Goal: Task Accomplishment & Management: Complete application form

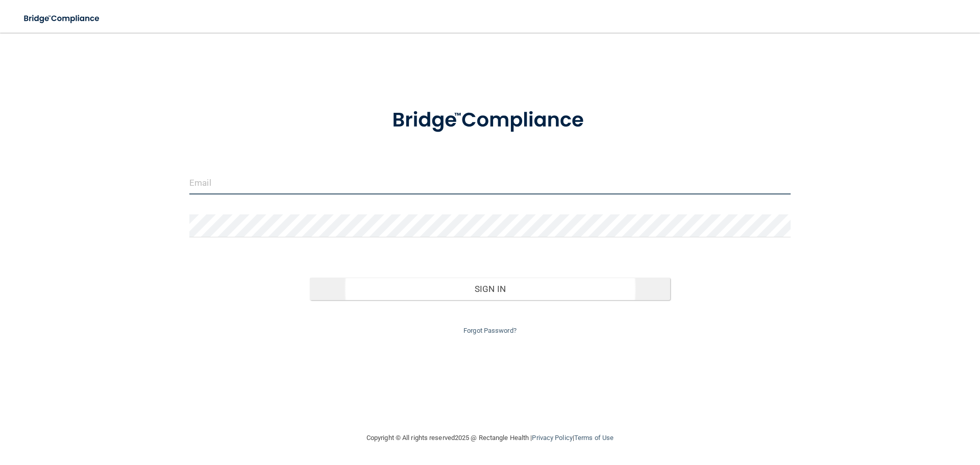
type input "[EMAIL_ADDRESS][DOMAIN_NAME]"
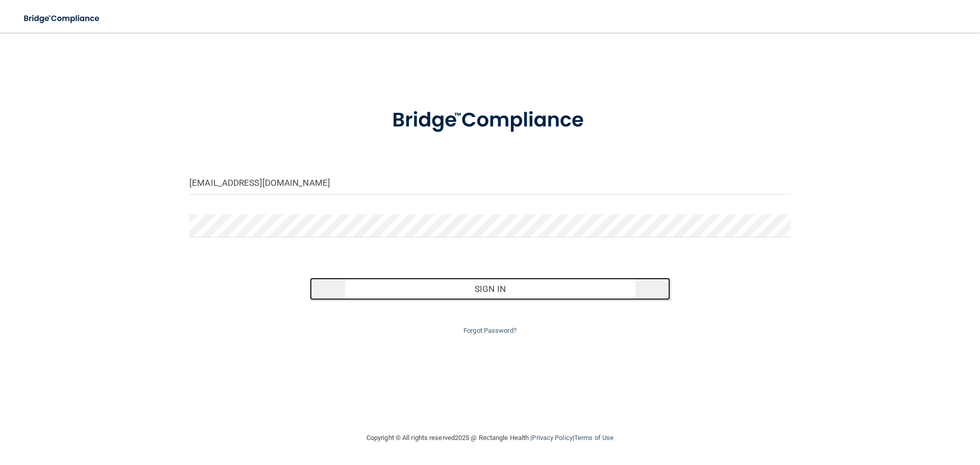
click at [500, 286] on button "Sign In" at bounding box center [490, 289] width 361 height 22
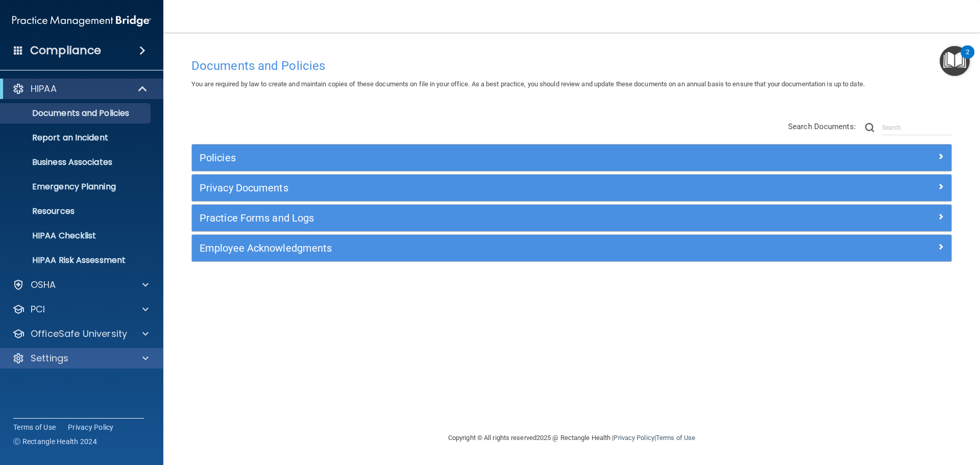
click at [42, 365] on div "Settings" at bounding box center [82, 358] width 164 height 20
click at [140, 355] on div at bounding box center [144, 358] width 26 height 12
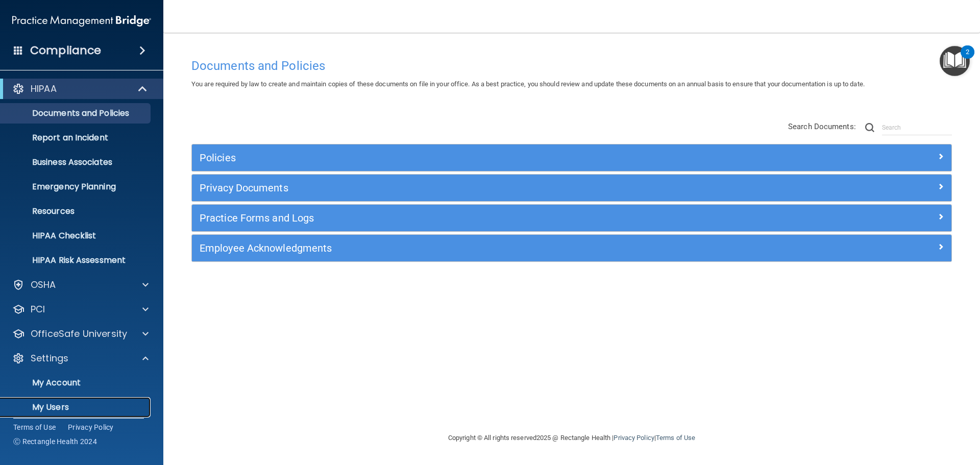
click at [59, 405] on p "My Users" at bounding box center [76, 407] width 139 height 10
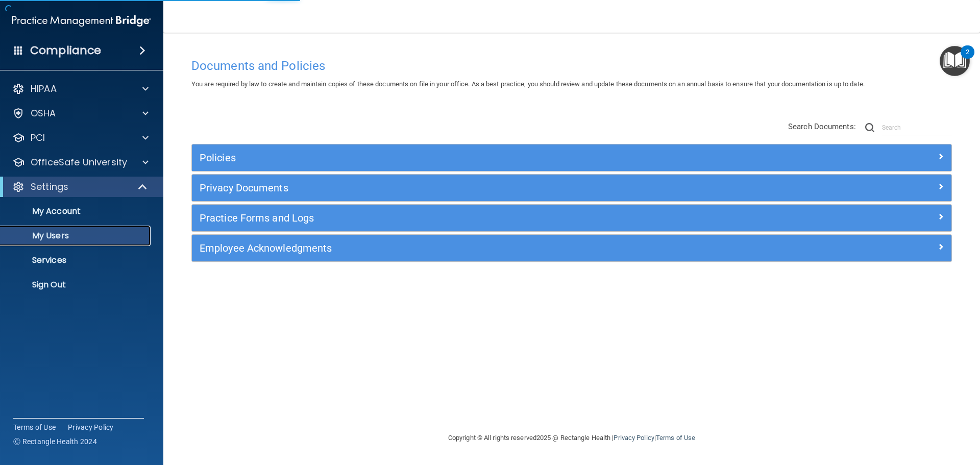
select select "20"
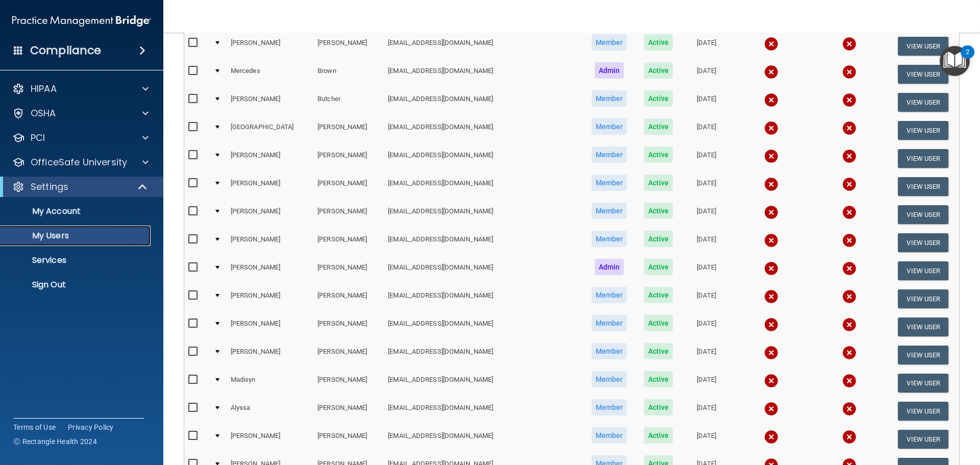
scroll to position [153, 0]
click at [927, 296] on button "View User" at bounding box center [923, 298] width 51 height 19
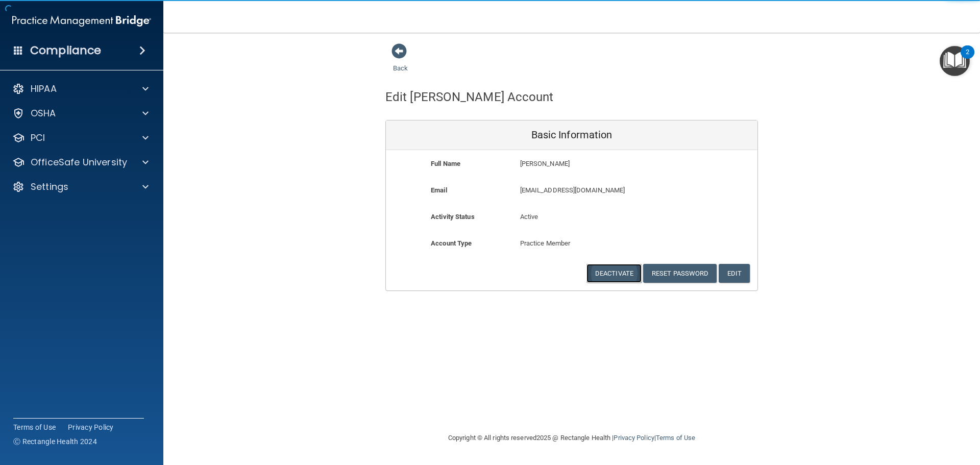
click at [610, 271] on button "Deactivate" at bounding box center [614, 273] width 55 height 19
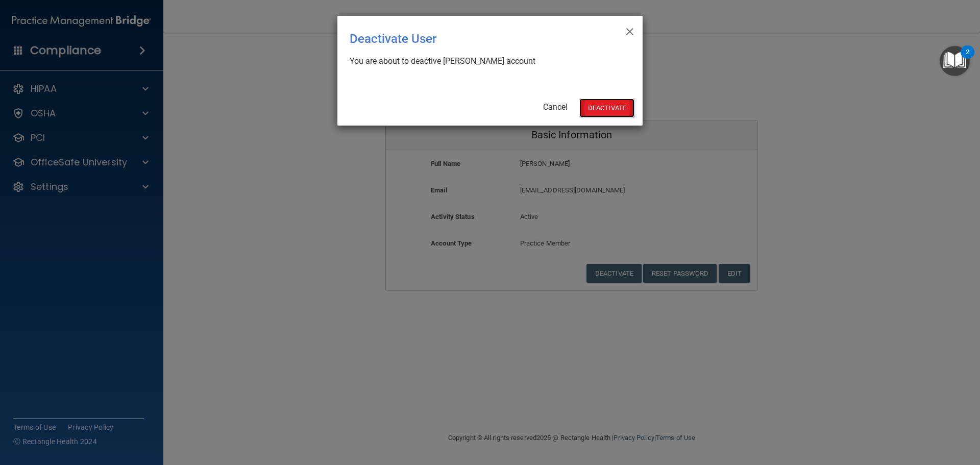
click at [605, 107] on button "Deactivate" at bounding box center [606, 108] width 55 height 19
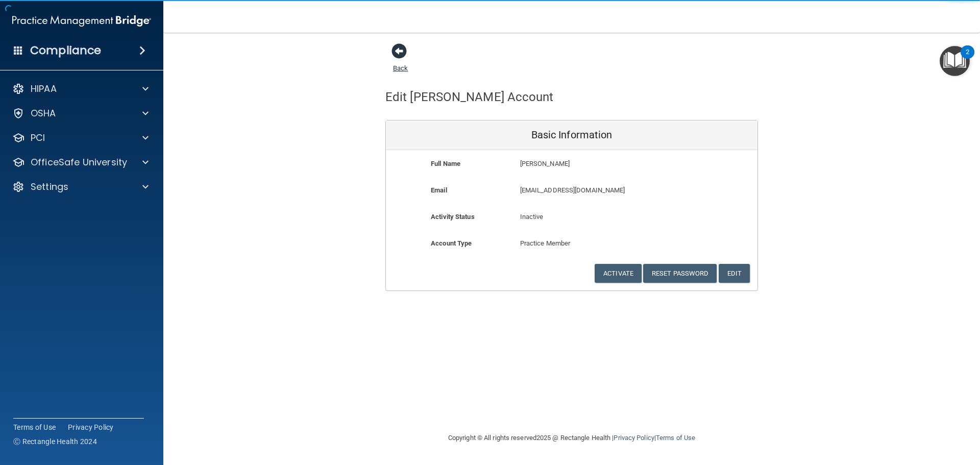
click at [402, 53] on span at bounding box center [399, 50] width 15 height 15
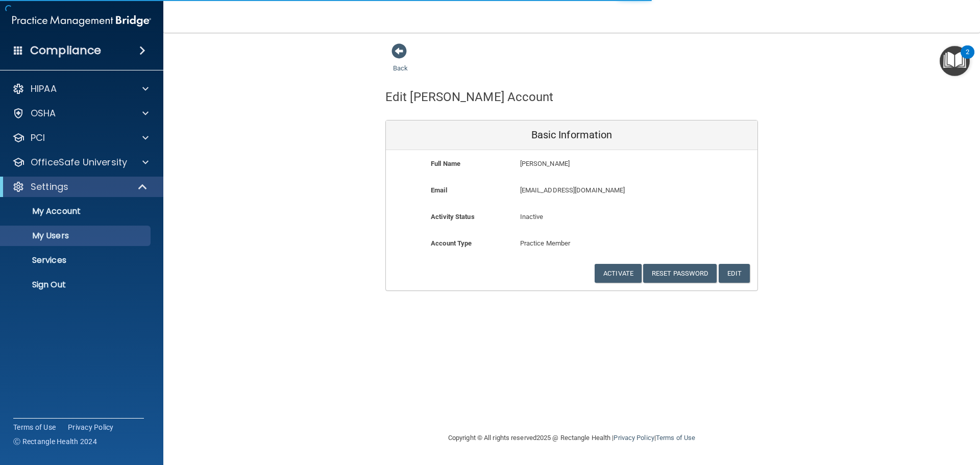
select select "20"
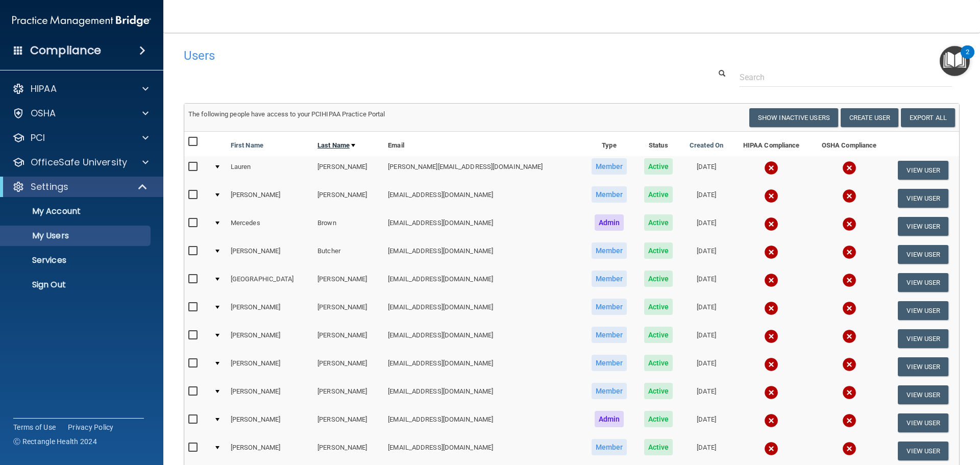
click at [318, 142] on link "Last Name" at bounding box center [337, 145] width 38 height 12
select select "20"
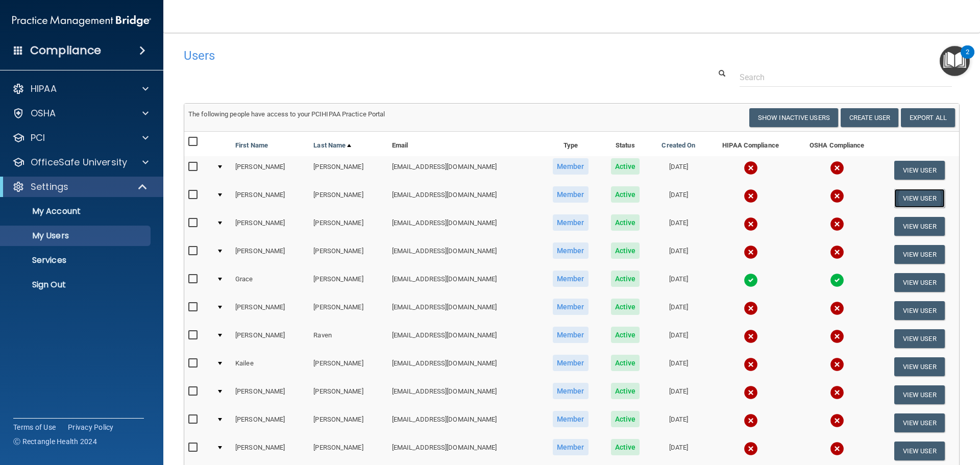
click at [903, 201] on button "View User" at bounding box center [919, 198] width 51 height 19
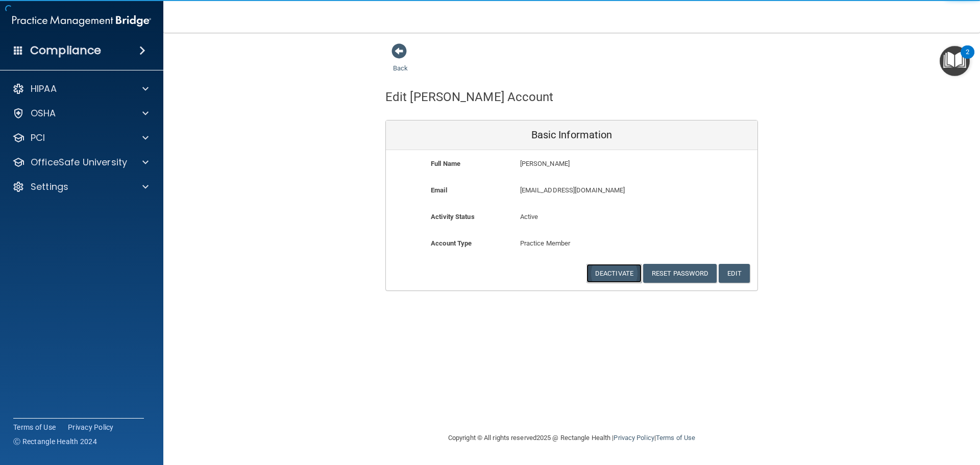
click at [617, 273] on button "Deactivate" at bounding box center [614, 273] width 55 height 19
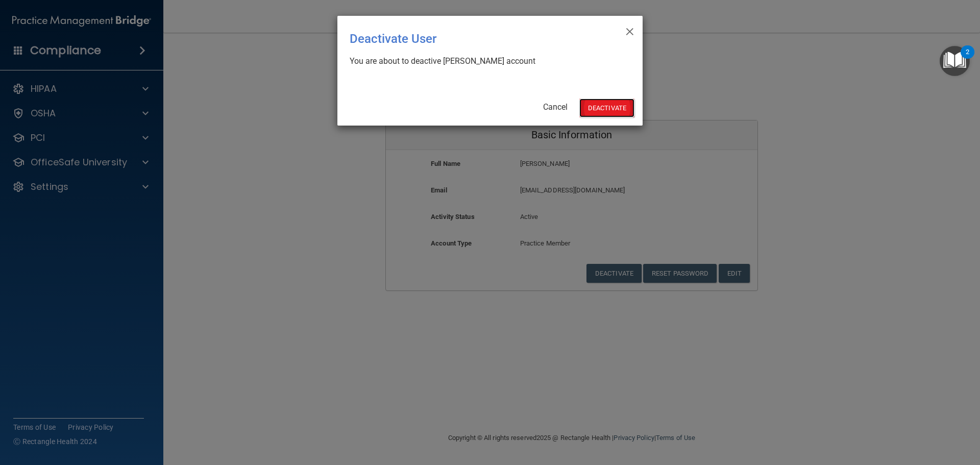
click at [615, 106] on button "Deactivate" at bounding box center [606, 108] width 55 height 19
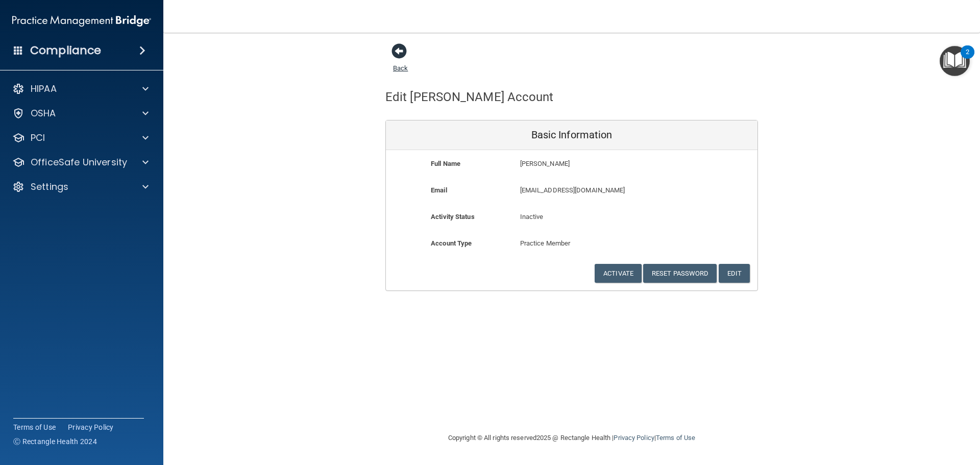
click at [400, 53] on span at bounding box center [399, 50] width 15 height 15
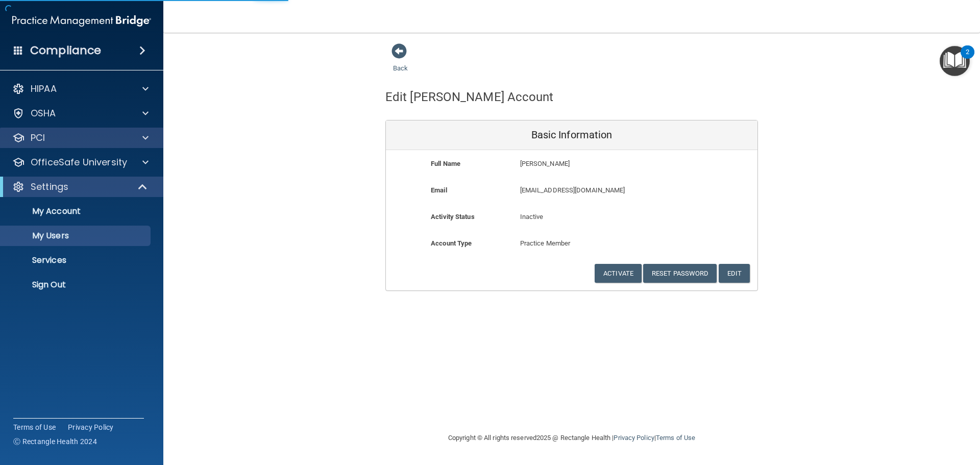
select select "20"
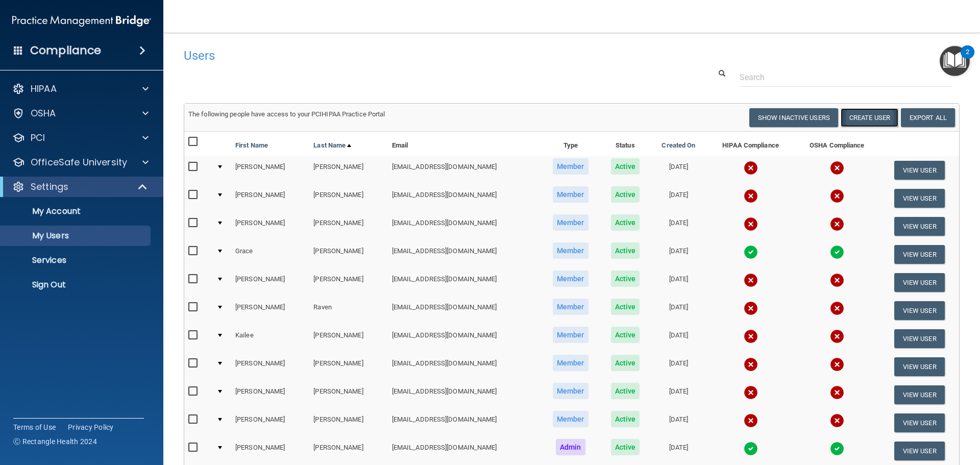
click at [857, 114] on button "Create User" at bounding box center [870, 117] width 58 height 19
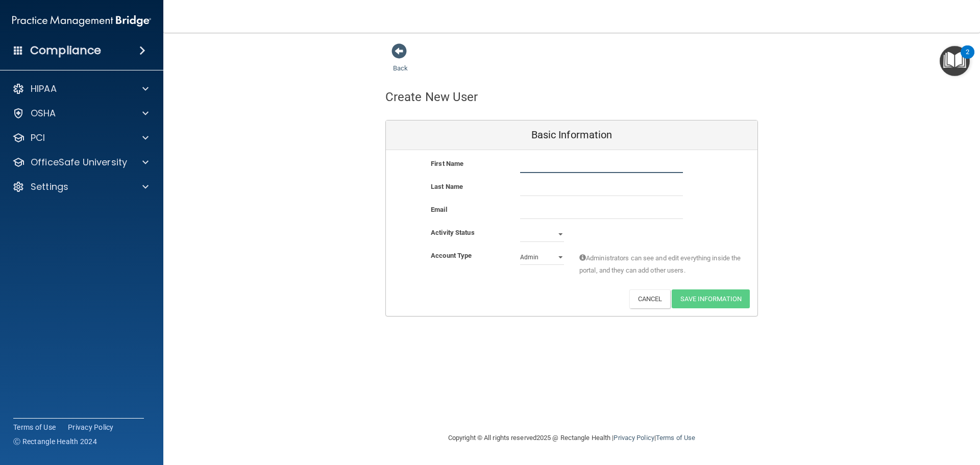
click at [532, 161] on input "text" at bounding box center [601, 165] width 163 height 15
drag, startPoint x: 538, startPoint y: 165, endPoint x: 464, endPoint y: 167, distance: 74.1
click at [465, 167] on div "First Name [PERSON_NAME] [PERSON_NAME]" at bounding box center [572, 165] width 372 height 15
type input "[PERSON_NAME]"
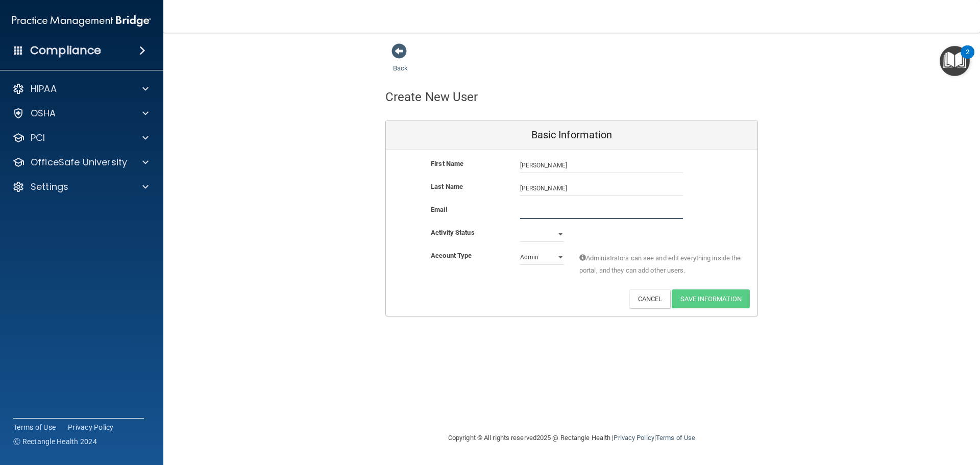
click at [543, 206] on input "email" at bounding box center [601, 211] width 163 height 15
type input "[EMAIL_ADDRESS][DOMAIN_NAME]"
click at [538, 235] on select "Active Inactive" at bounding box center [542, 236] width 44 height 15
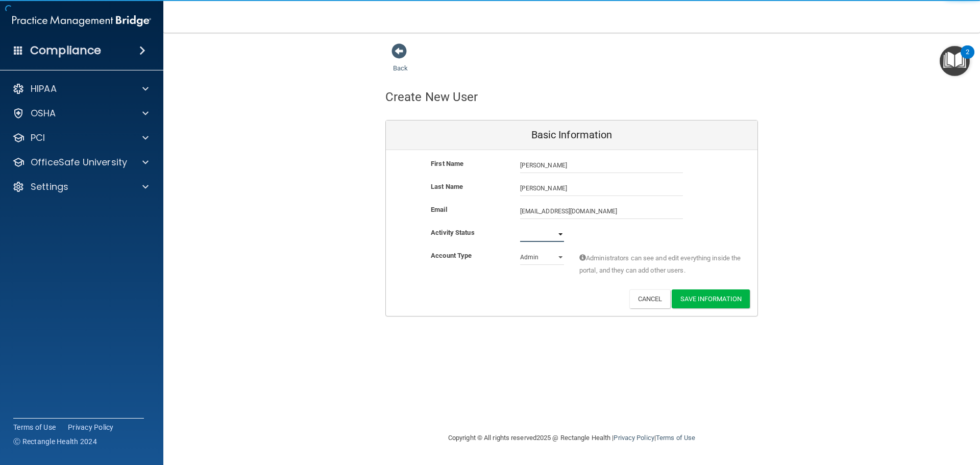
select select "active"
click at [520, 227] on select "Active Inactive" at bounding box center [542, 234] width 44 height 15
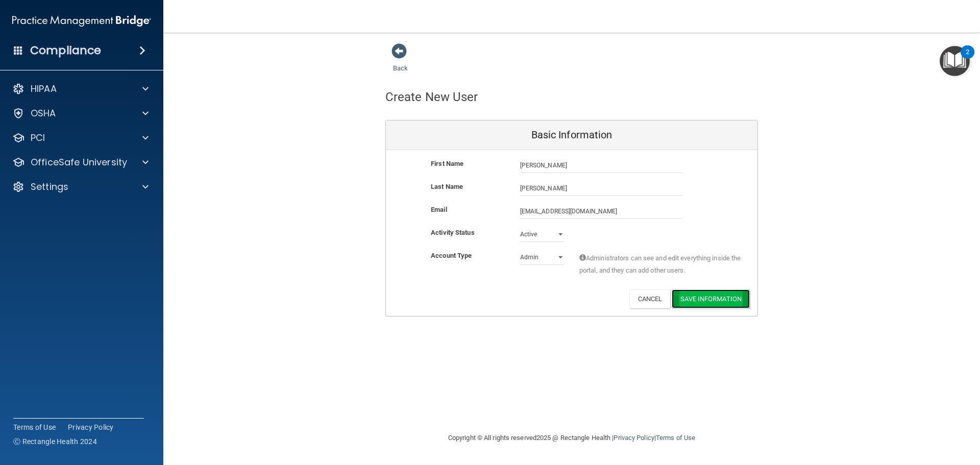
click at [723, 300] on button "Save Information" at bounding box center [711, 298] width 78 height 19
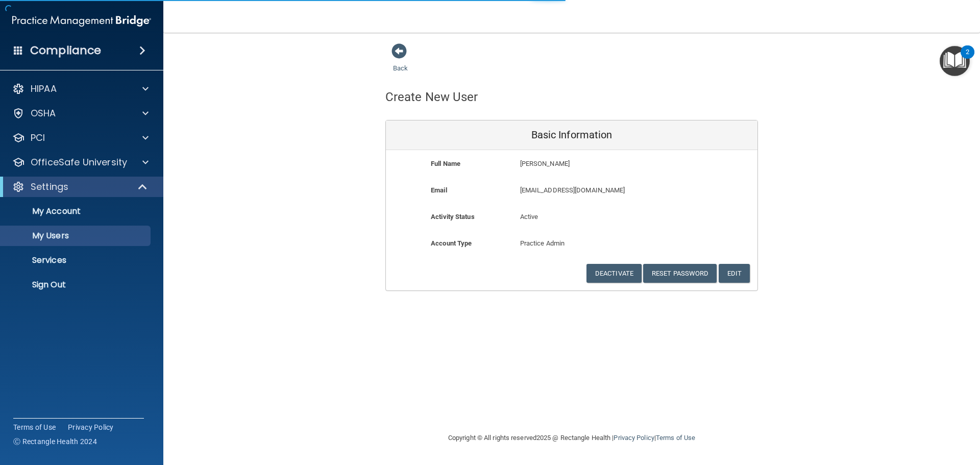
select select "20"
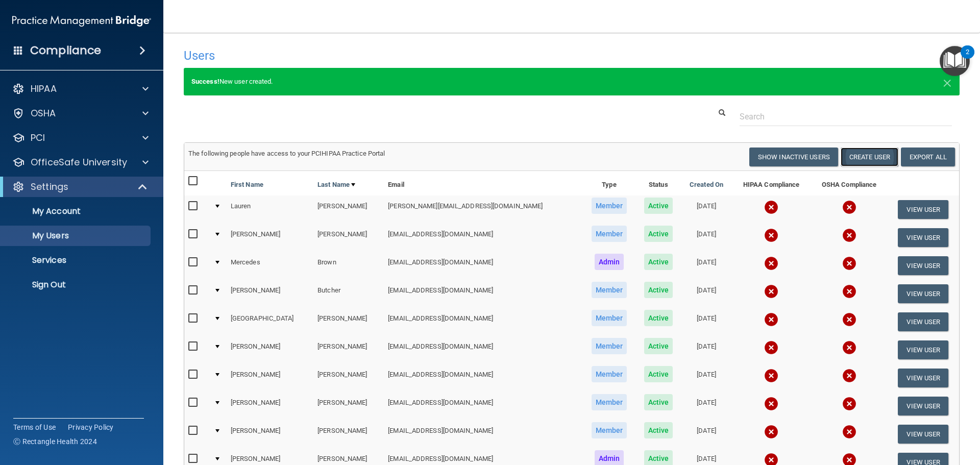
click at [860, 162] on button "Create User" at bounding box center [870, 157] width 58 height 19
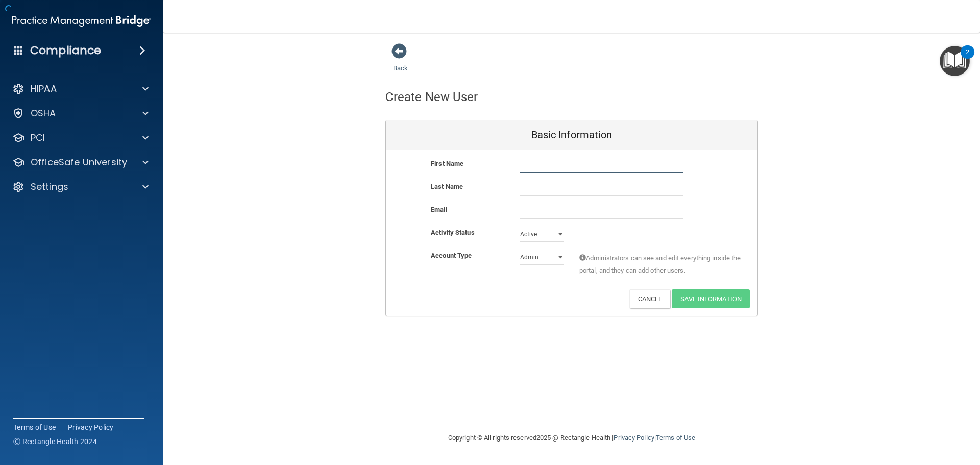
click at [579, 163] on input "text" at bounding box center [601, 165] width 163 height 15
type input "[PERSON_NAME]"
click at [542, 211] on input "email" at bounding box center [601, 211] width 163 height 15
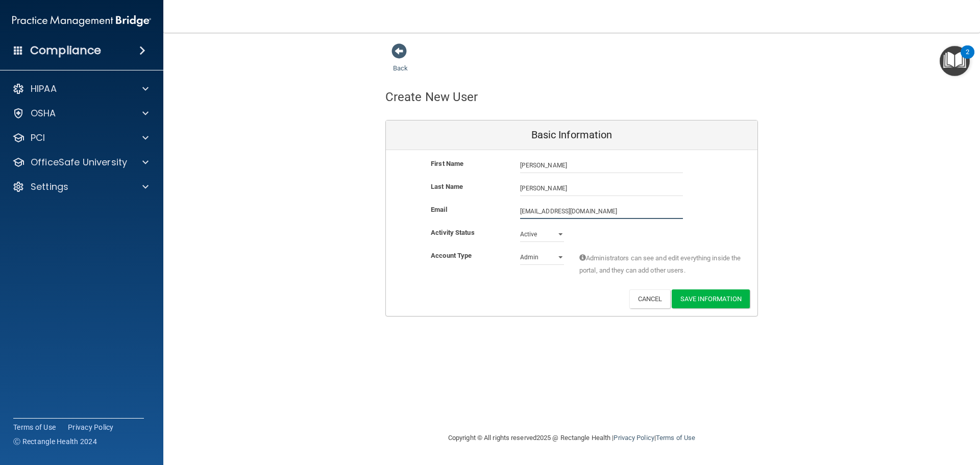
type input "[EMAIL_ADDRESS][DOMAIN_NAME]"
click at [543, 227] on div "First Name [PERSON_NAME] [PERSON_NAME] Last Name [PERSON_NAME] Email [EMAIL_ADD…" at bounding box center [572, 234] width 372 height 168
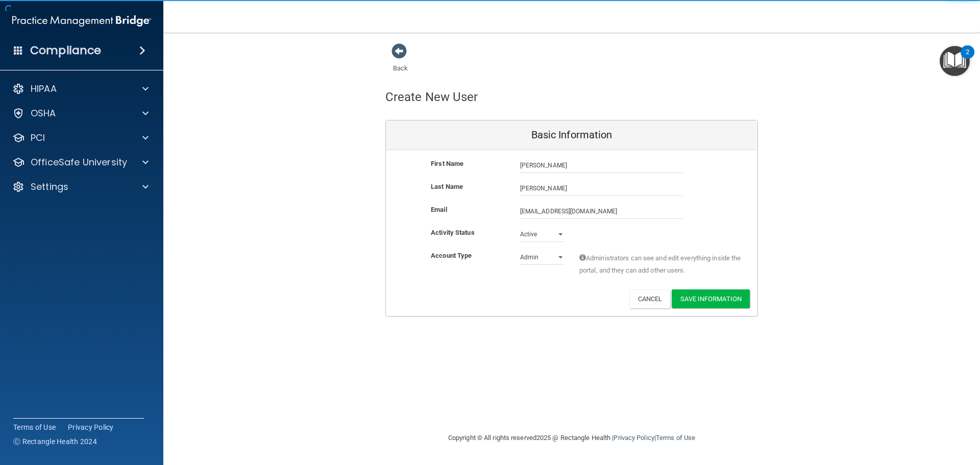
click at [612, 229] on div "Activity Status Active Active Inactive" at bounding box center [572, 234] width 372 height 15
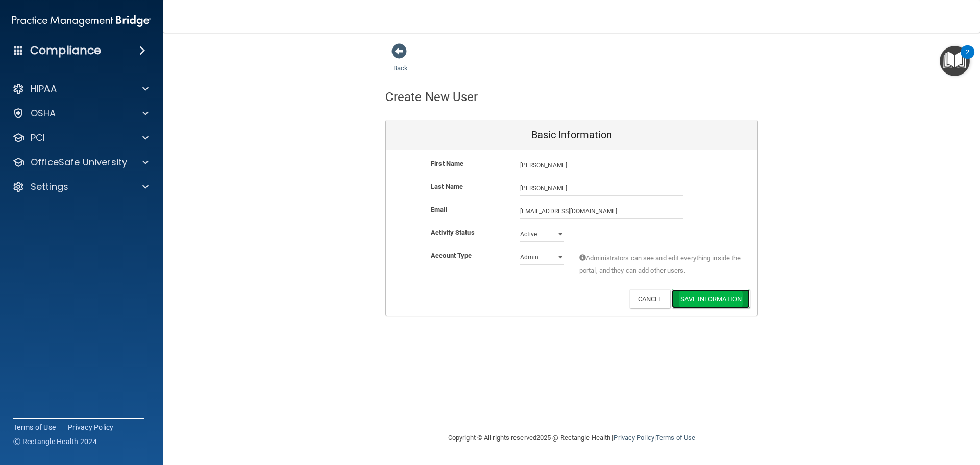
click at [705, 297] on button "Save Information" at bounding box center [711, 298] width 78 height 19
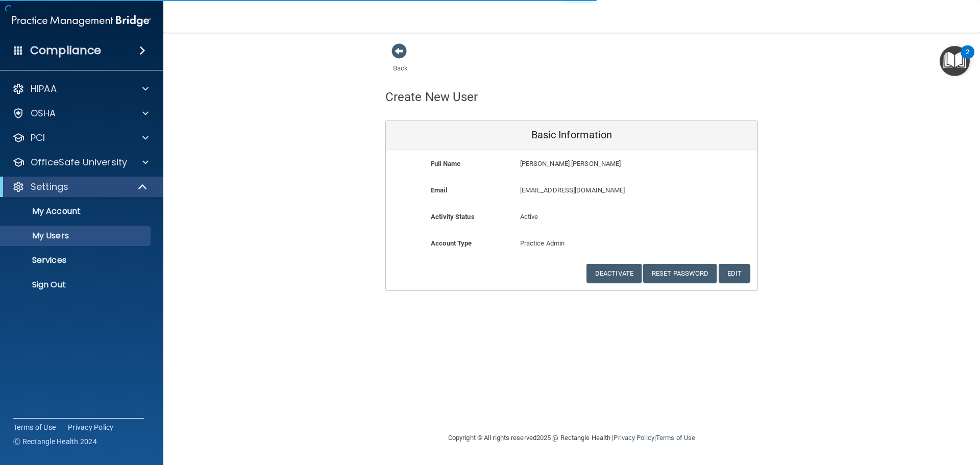
select select "20"
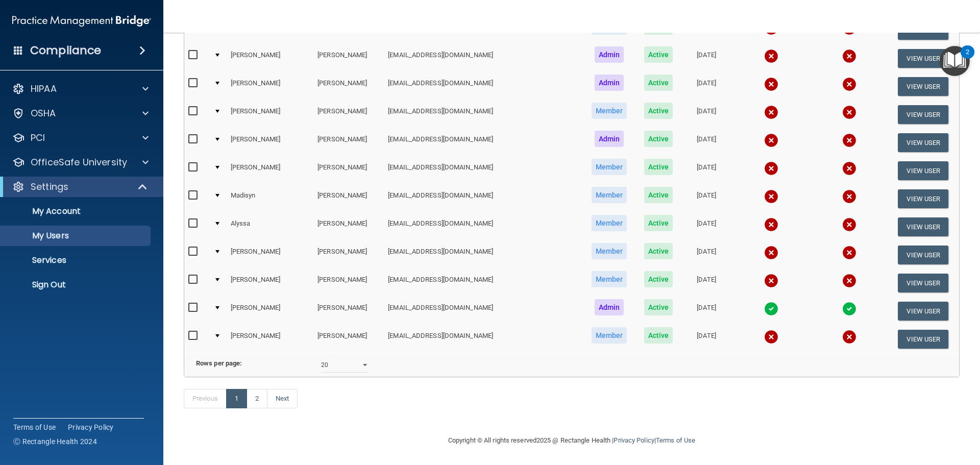
scroll to position [419, 0]
